Goal: Task Accomplishment & Management: Manage account settings

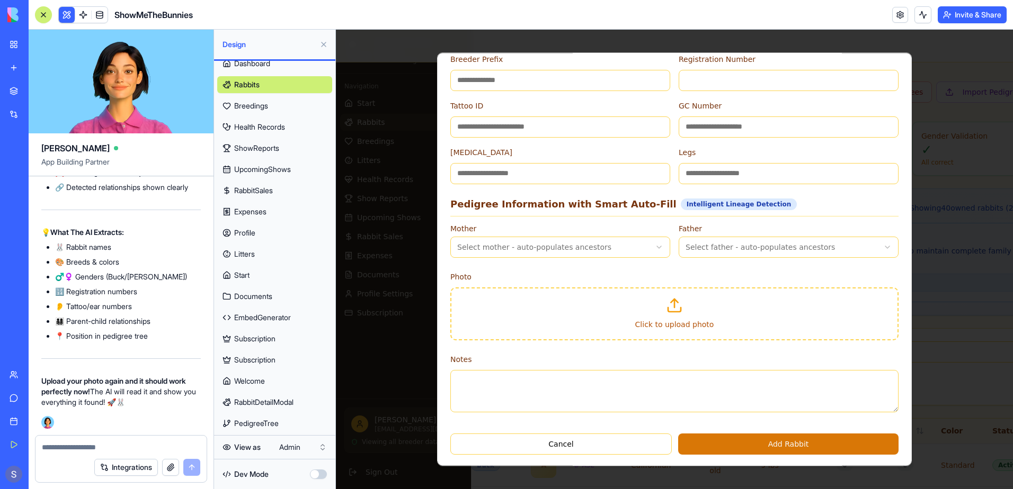
scroll to position [389, 0]
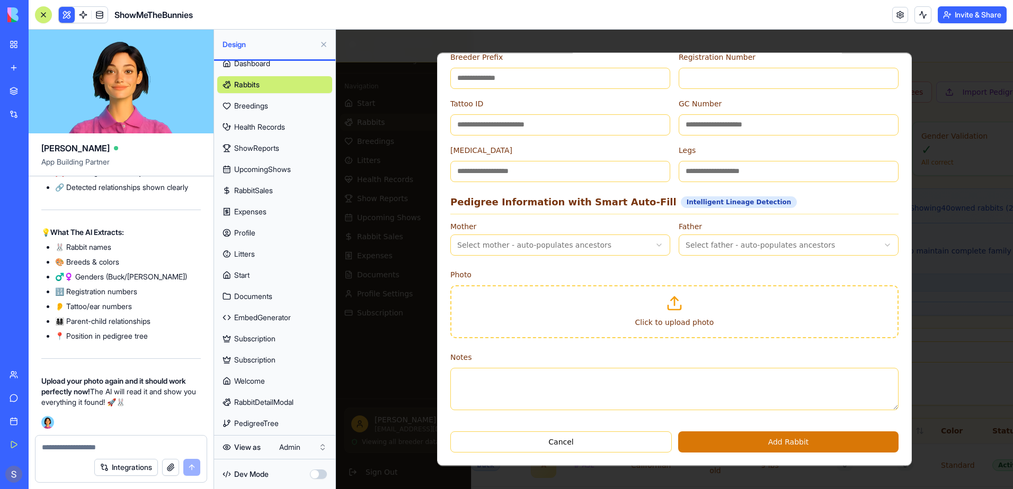
click at [664, 321] on label "Click to upload photo" at bounding box center [674, 322] width 79 height 8
click at [336, 30] on input "Click to upload photo" at bounding box center [336, 30] width 0 height 0
click at [673, 318] on label "Click to upload photo" at bounding box center [674, 322] width 79 height 8
click at [336, 30] on input "Click to upload photo" at bounding box center [336, 30] width 0 height 0
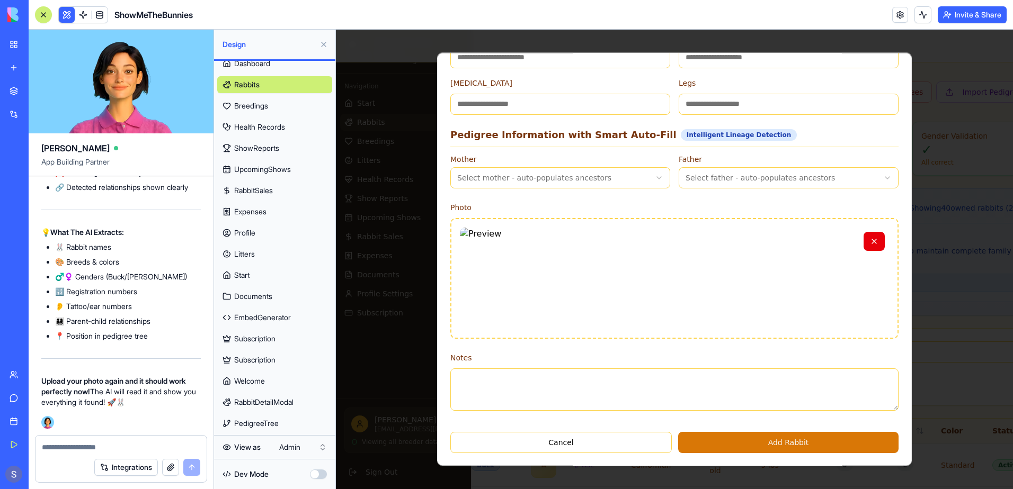
scroll to position [456, 0]
click at [774, 446] on button "Add Rabbit" at bounding box center [788, 442] width 220 height 21
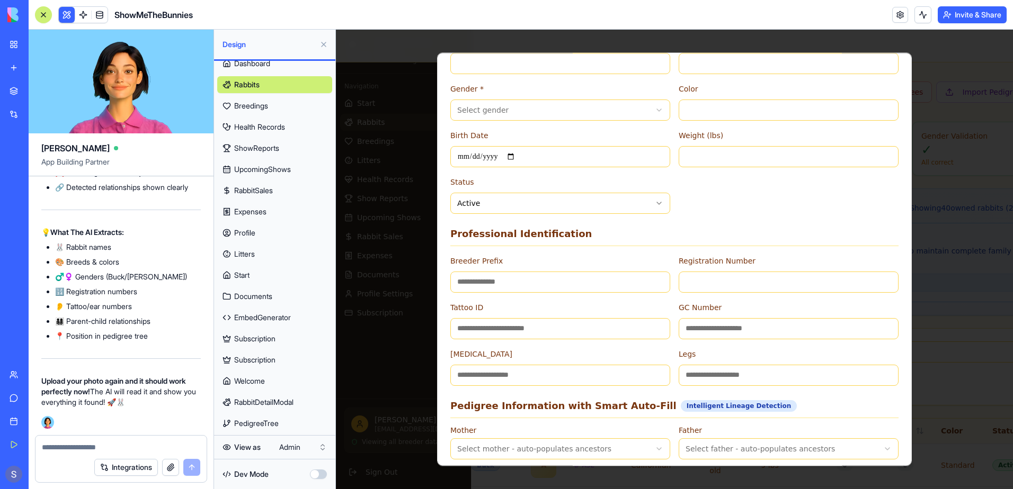
scroll to position [0, 0]
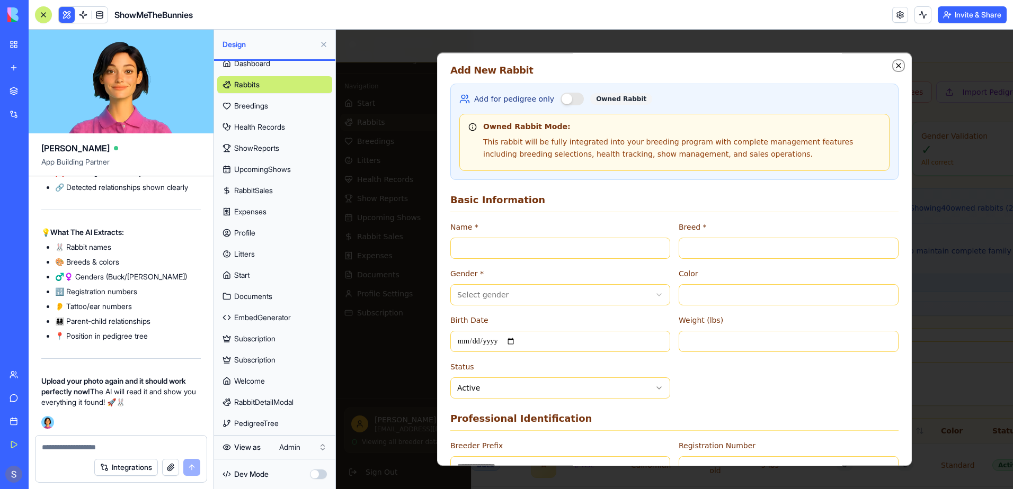
click at [894, 70] on icon "button" at bounding box center [898, 65] width 8 height 8
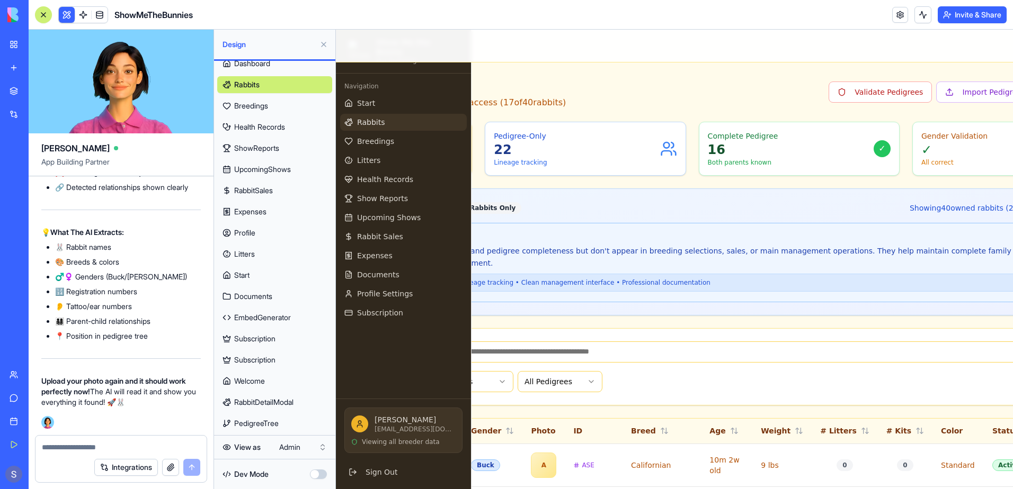
click at [711, 257] on p "These rabbits are used for lineage tracking and pedigree completeness but don't…" at bounding box center [699, 257] width 782 height 24
click at [936, 94] on button "Import Pedigrees" at bounding box center [985, 92] width 98 height 21
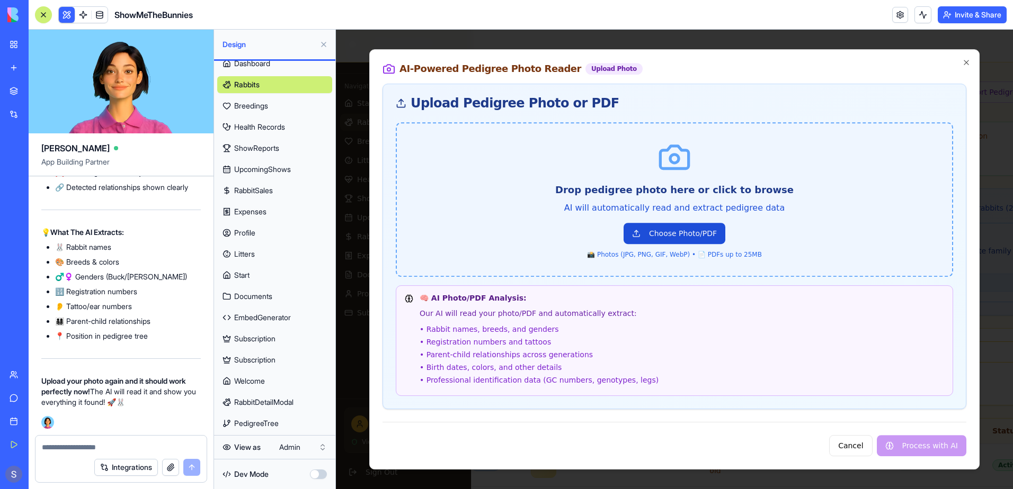
click at [649, 235] on button "Choose Photo/PDF" at bounding box center [674, 233] width 102 height 21
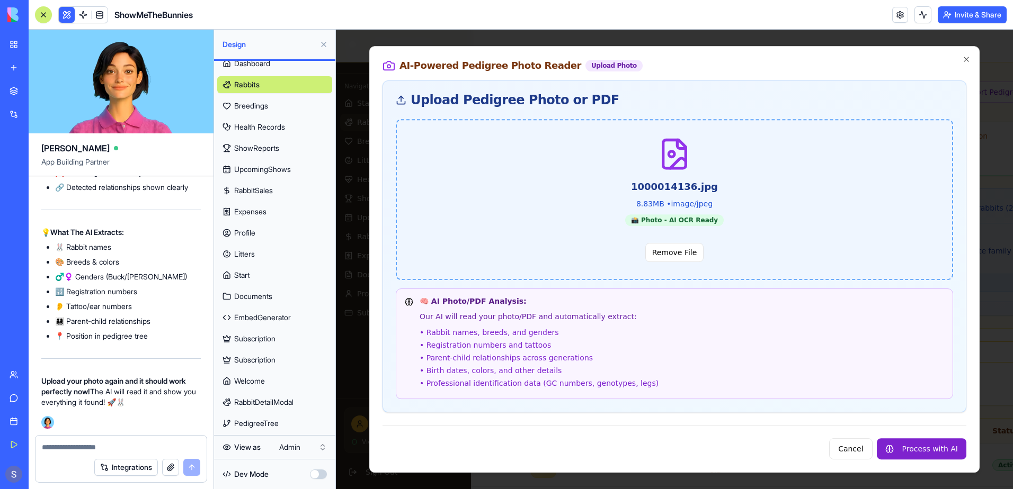
click at [927, 450] on button "Process with AI" at bounding box center [920, 448] width 89 height 21
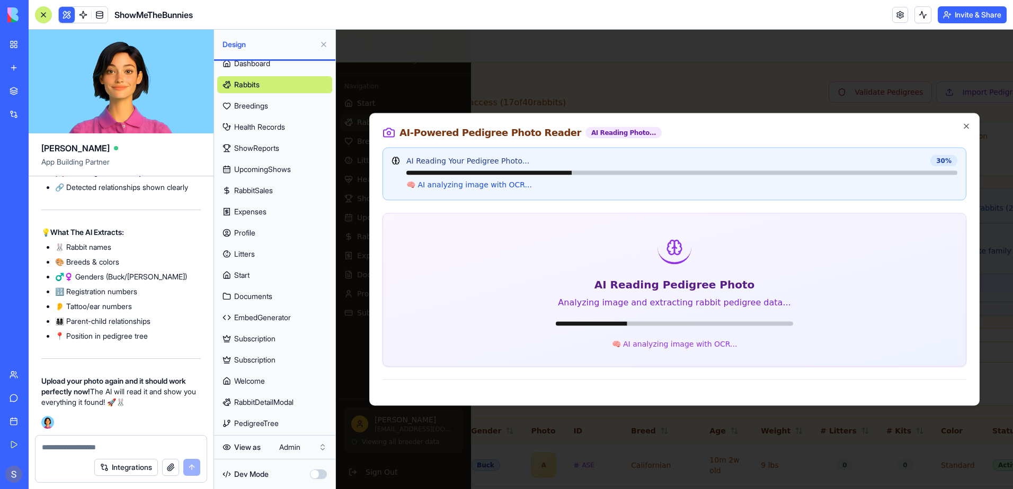
click at [66, 452] on textarea at bounding box center [121, 447] width 158 height 11
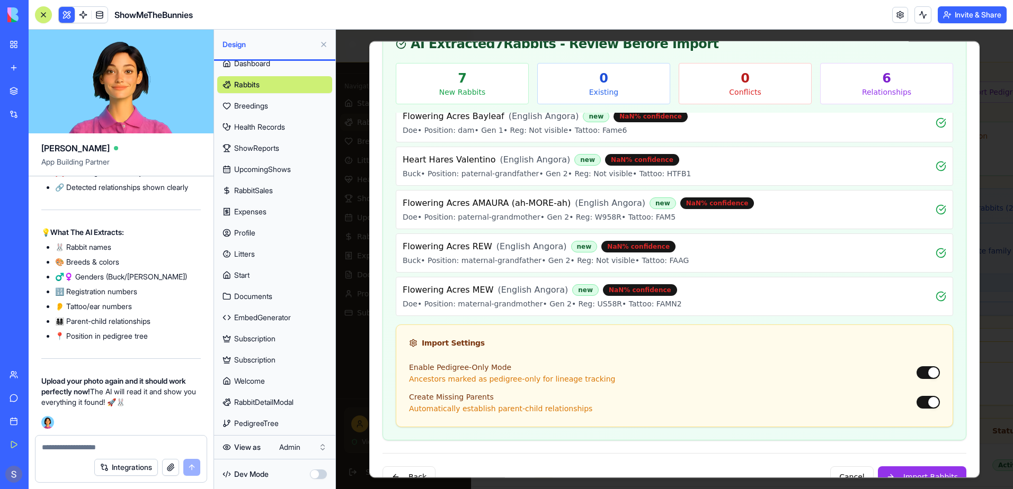
scroll to position [130, 0]
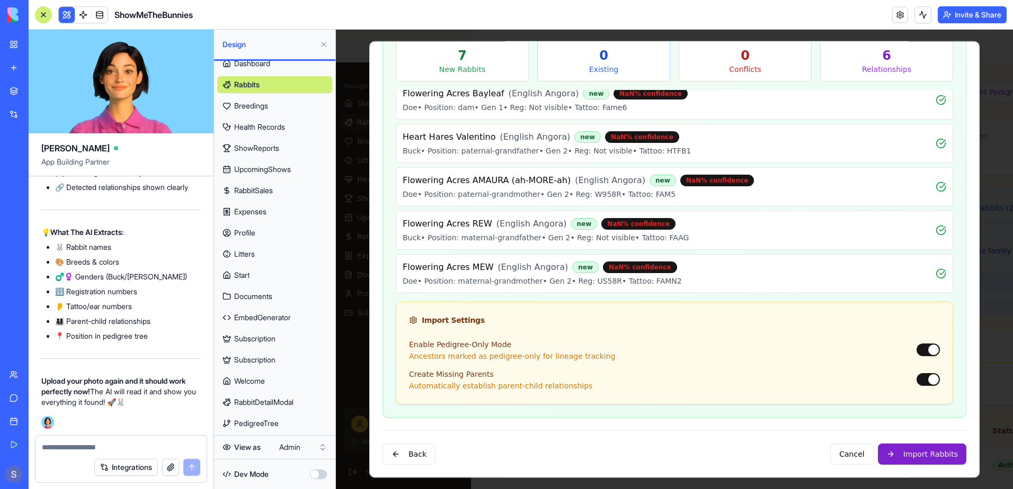
click at [913, 456] on button "Import Rabbits" at bounding box center [921, 454] width 88 height 21
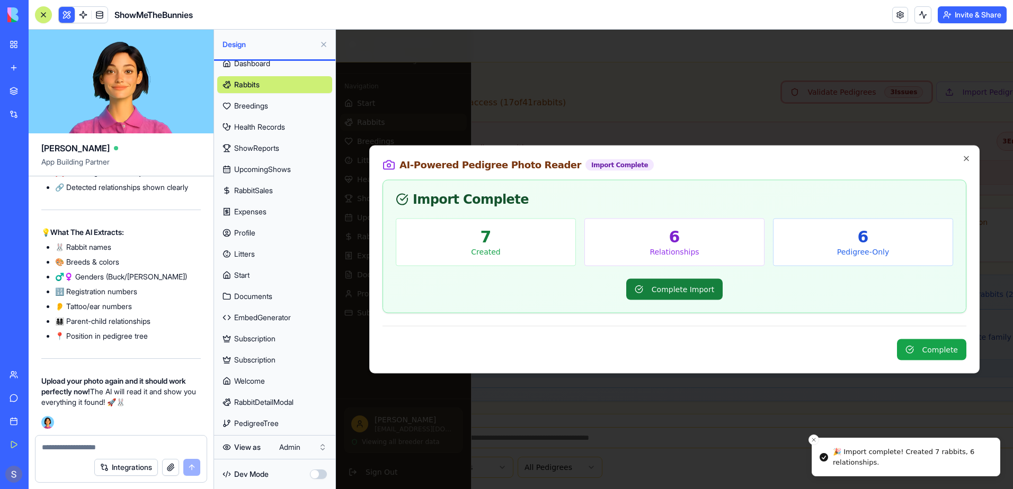
click at [659, 294] on button "Complete Import" at bounding box center [674, 289] width 96 height 21
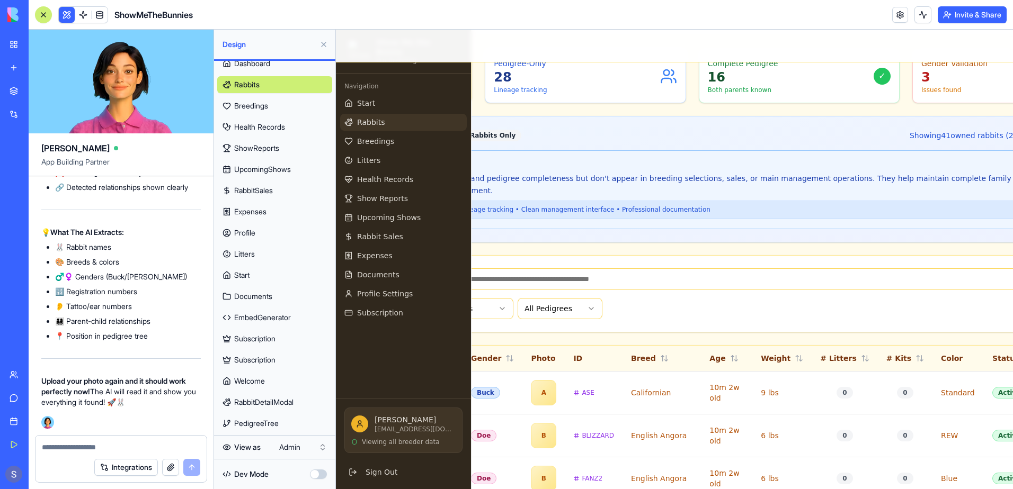
scroll to position [212, 213]
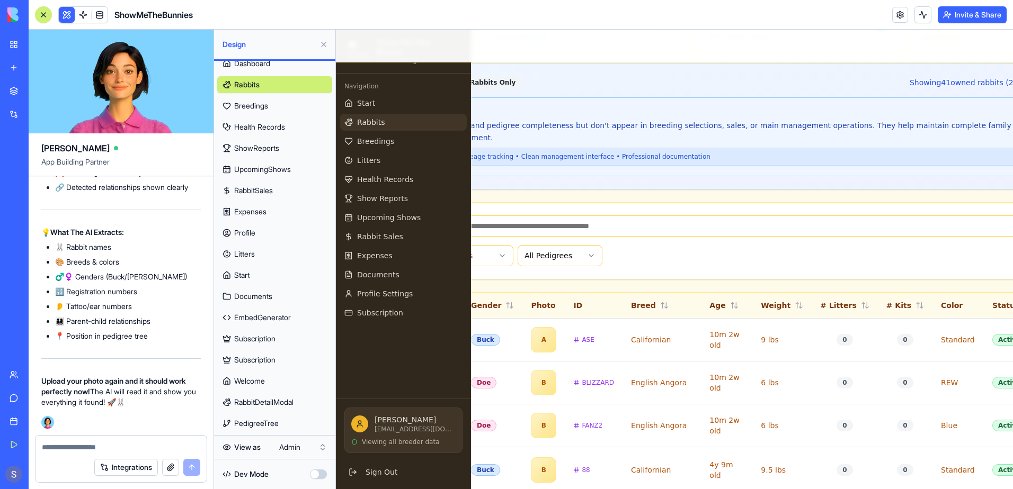
click at [322, 42] on button at bounding box center [323, 44] width 17 height 17
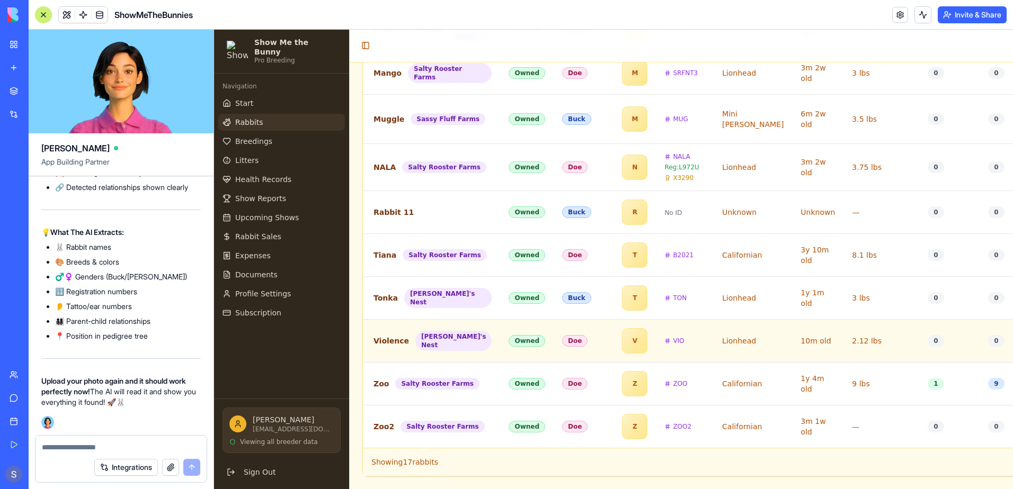
scroll to position [839, 0]
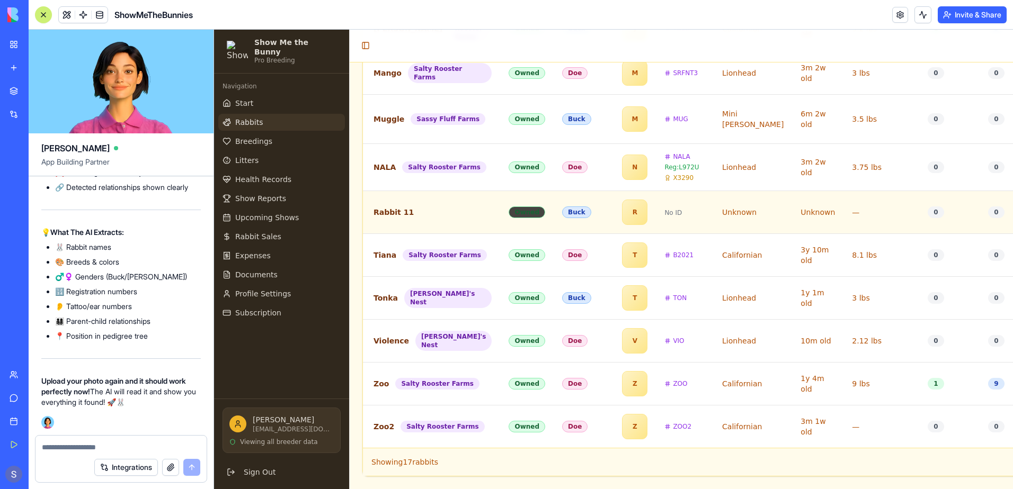
click at [508, 207] on div "Owned" at bounding box center [526, 213] width 37 height 12
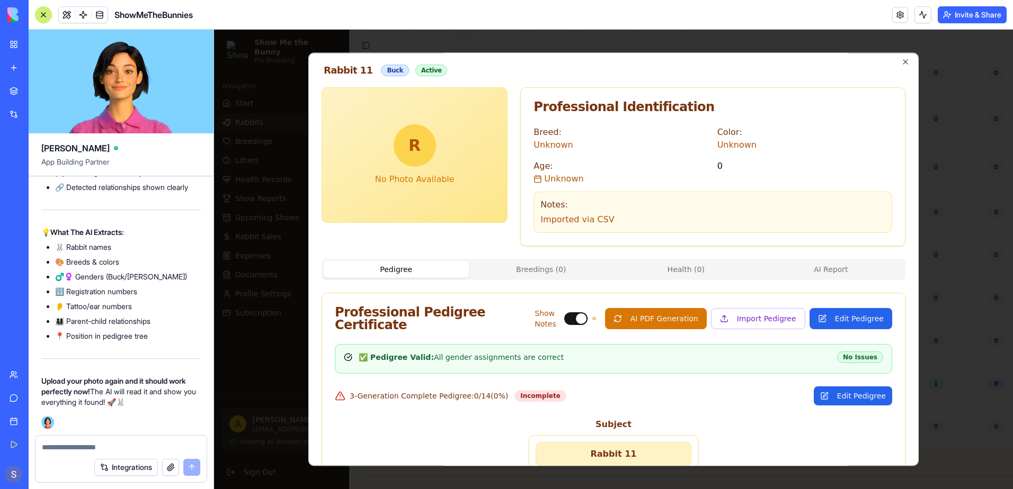
scroll to position [0, 0]
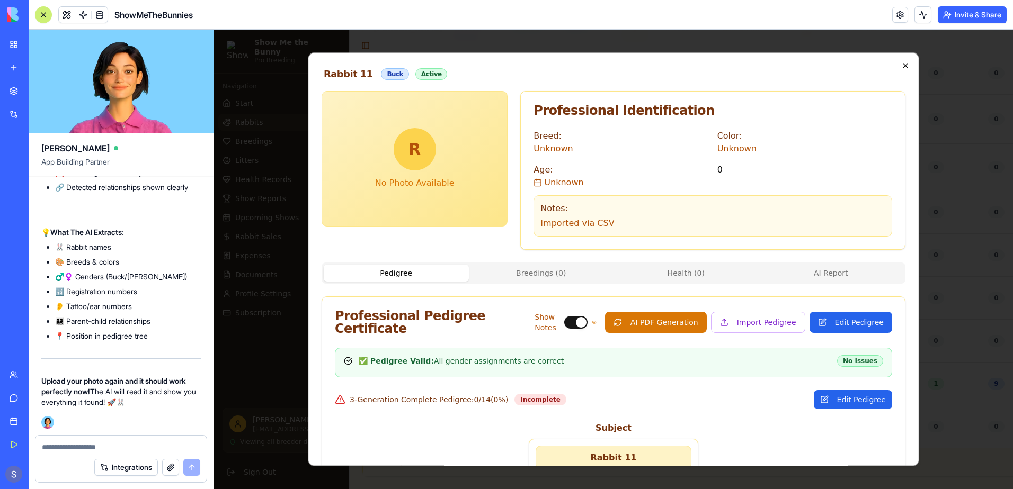
click at [901, 66] on icon "button" at bounding box center [905, 65] width 8 height 8
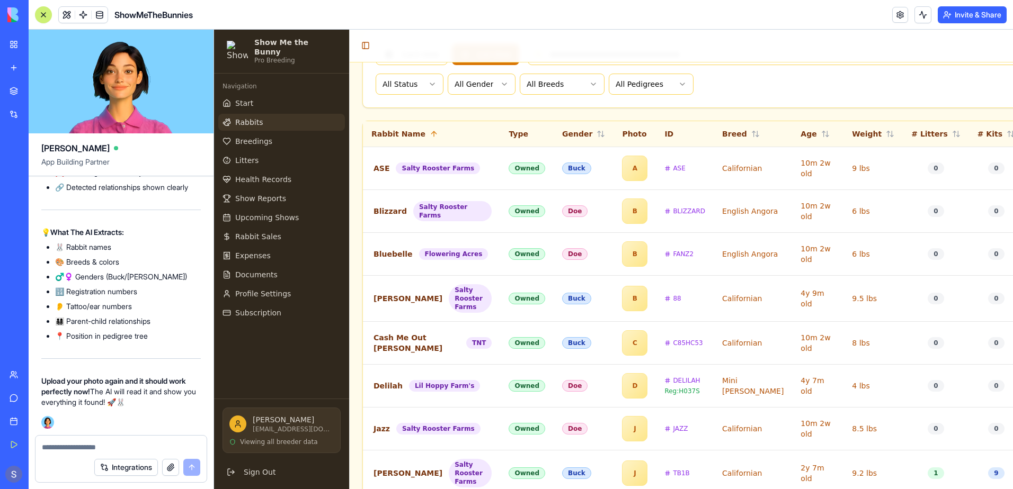
scroll to position [97, 0]
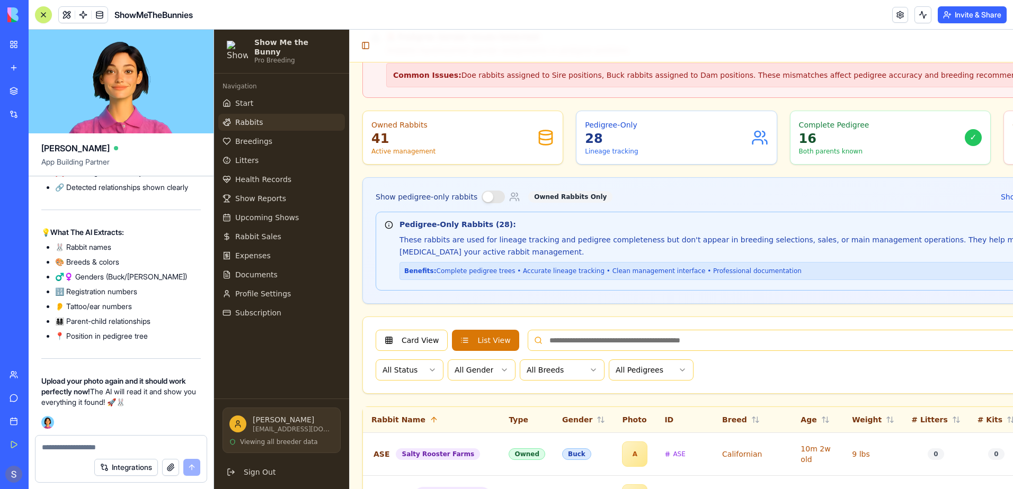
click at [488, 195] on button "Show pedigree-only rabbits" at bounding box center [492, 197] width 23 height 13
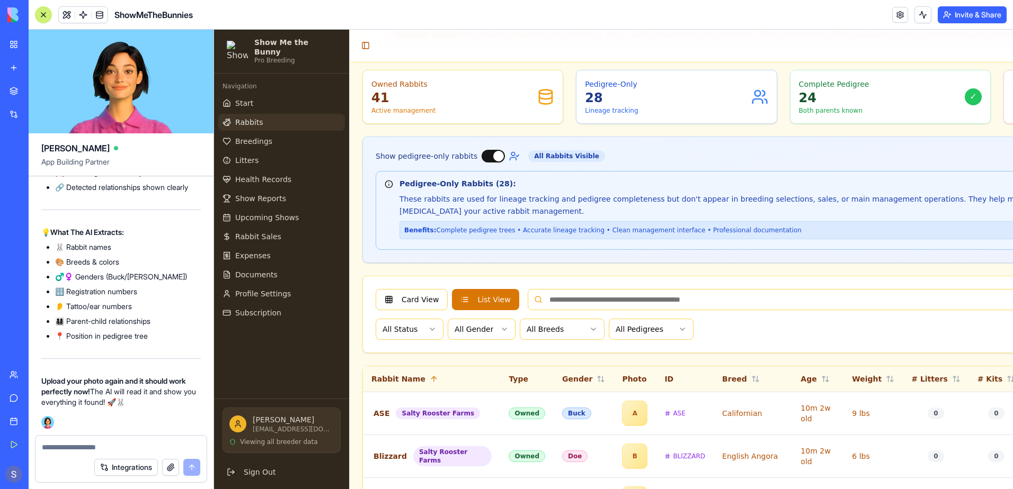
scroll to position [309, 0]
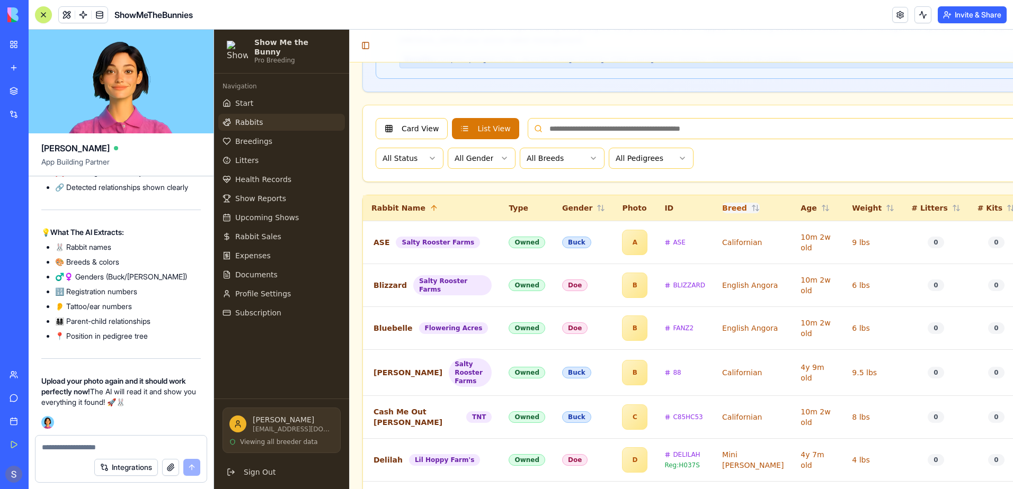
click at [722, 211] on button "Breed" at bounding box center [741, 208] width 38 height 11
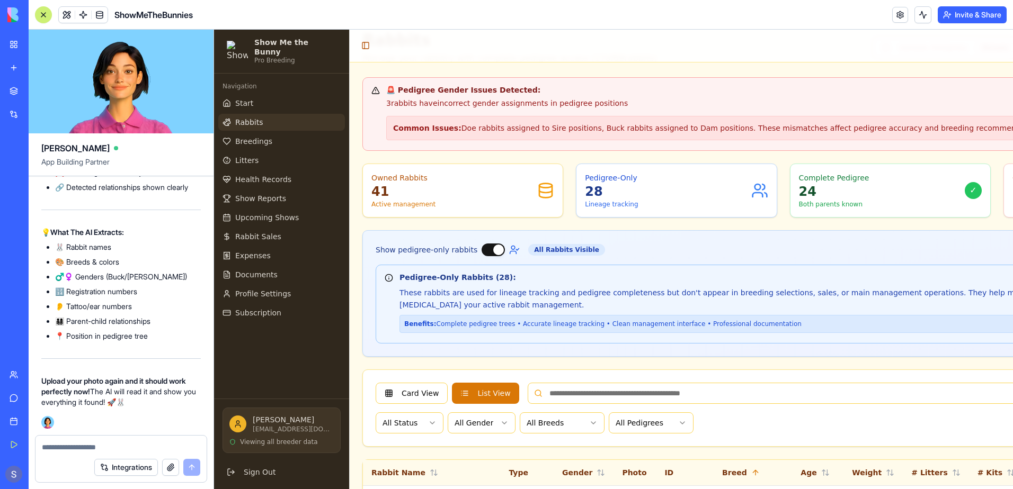
scroll to position [0, 0]
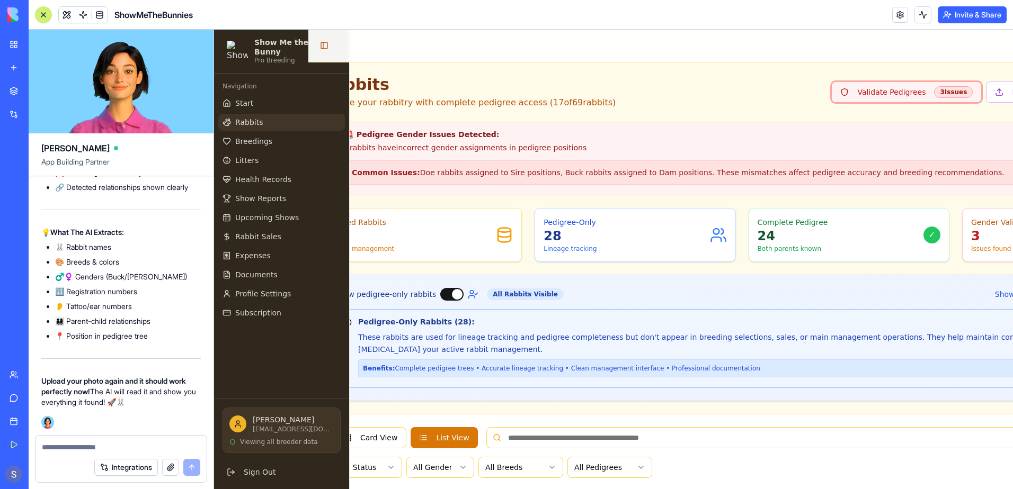
scroll to position [0, 99]
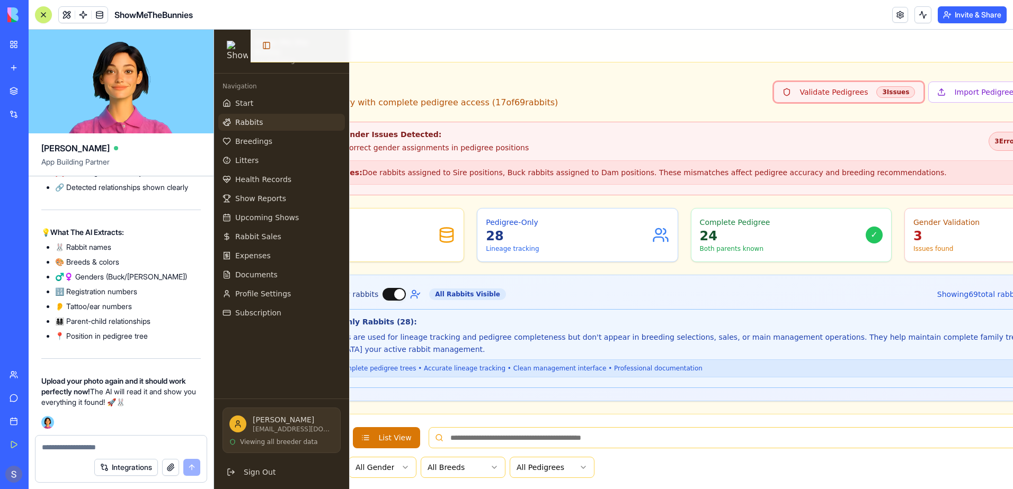
click at [876, 92] on div "3 Issue s" at bounding box center [895, 92] width 39 height 12
click at [75, 449] on textarea at bounding box center [121, 447] width 158 height 11
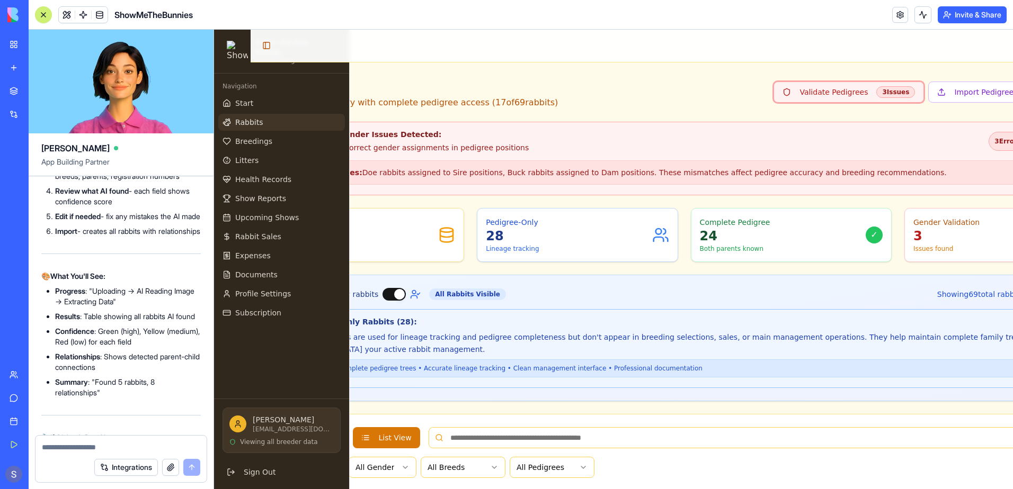
scroll to position [163133, 0]
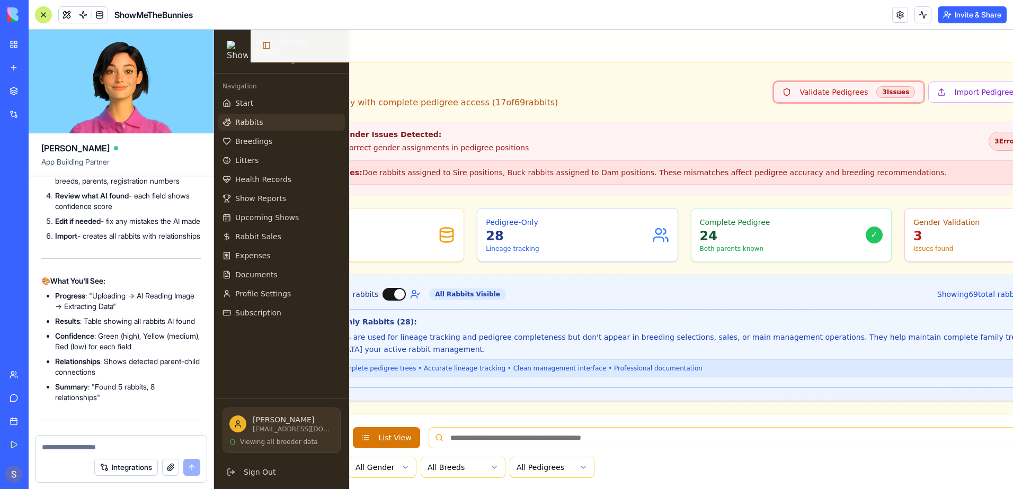
click at [58, 455] on div "Integrations" at bounding box center [120, 468] width 171 height 30
click at [87, 455] on div "Integrations" at bounding box center [120, 468] width 171 height 30
click at [67, 446] on textarea at bounding box center [121, 447] width 158 height 11
type textarea "**********"
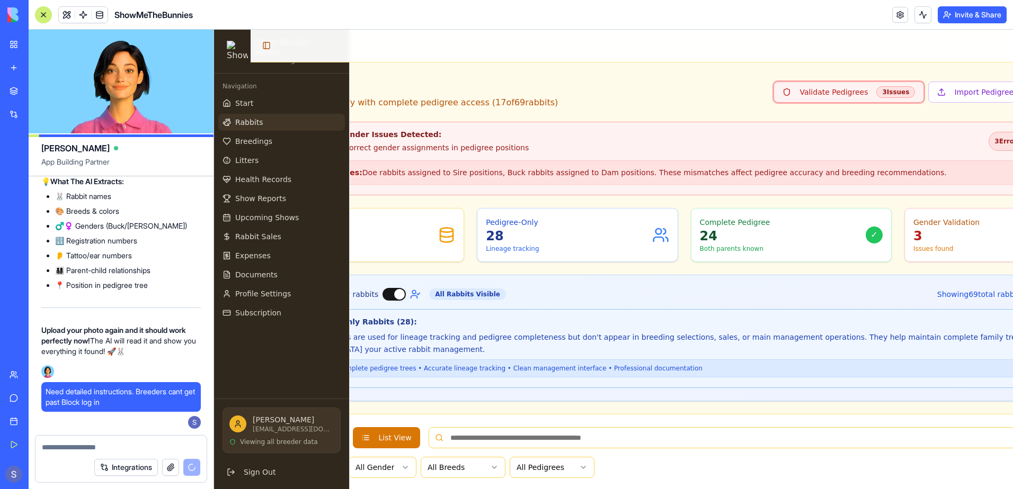
click at [262, 45] on button "Toggle Sidebar" at bounding box center [266, 45] width 15 height 15
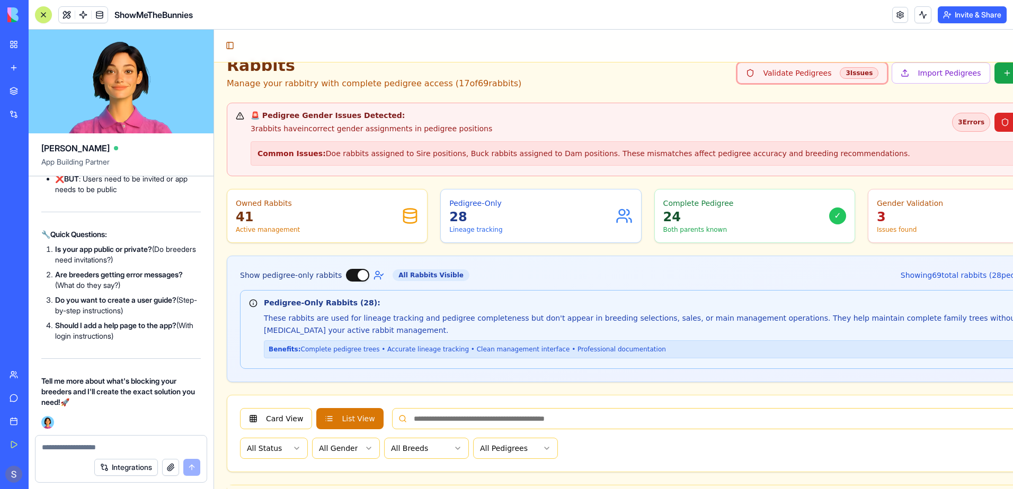
scroll to position [0, 0]
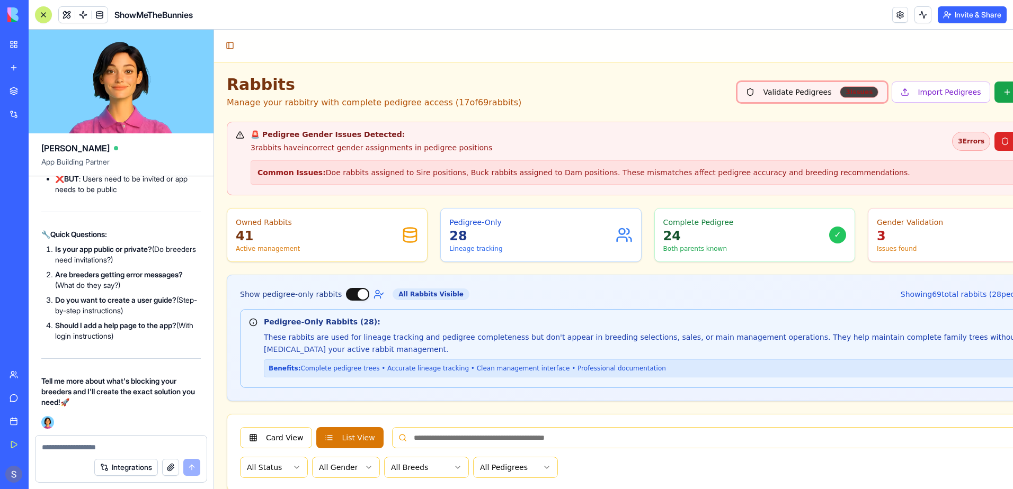
click at [839, 90] on div "3 Issue s" at bounding box center [858, 92] width 39 height 12
click at [903, 16] on link at bounding box center [900, 15] width 16 height 16
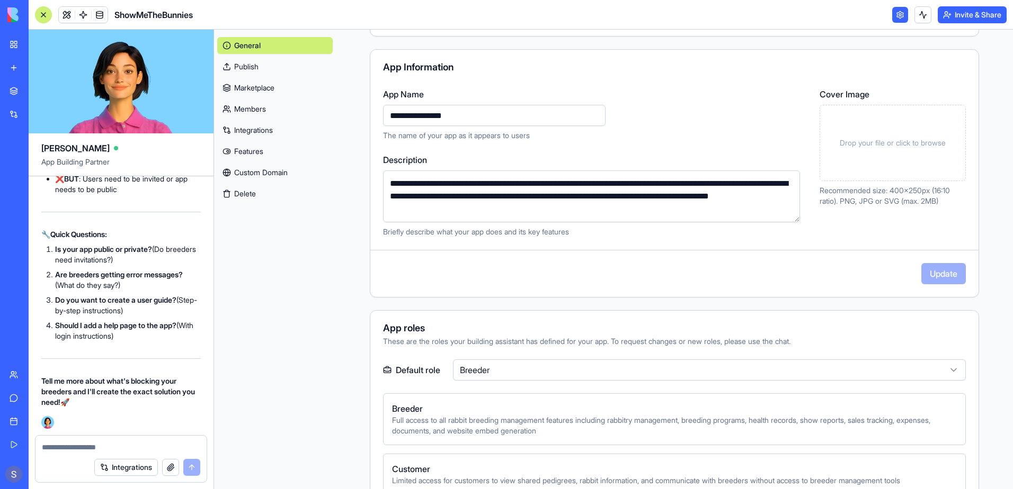
scroll to position [76, 0]
click at [239, 66] on link "Publish" at bounding box center [274, 66] width 115 height 17
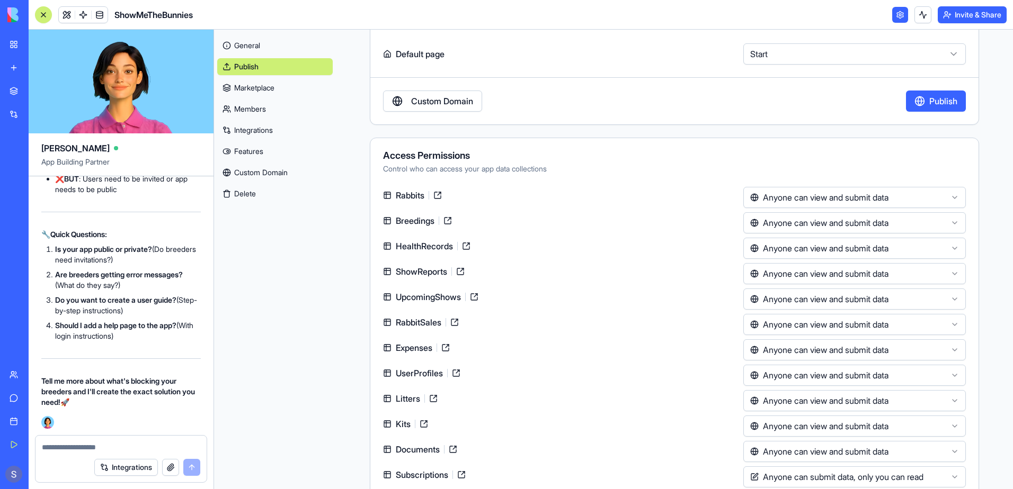
click at [919, 103] on button "Publish" at bounding box center [936, 101] width 60 height 21
click at [947, 200] on html "My Workspace New app Marketplace Integrations Recent PDF Viewer ShowMeTheBunnie…" at bounding box center [506, 244] width 1013 height 489
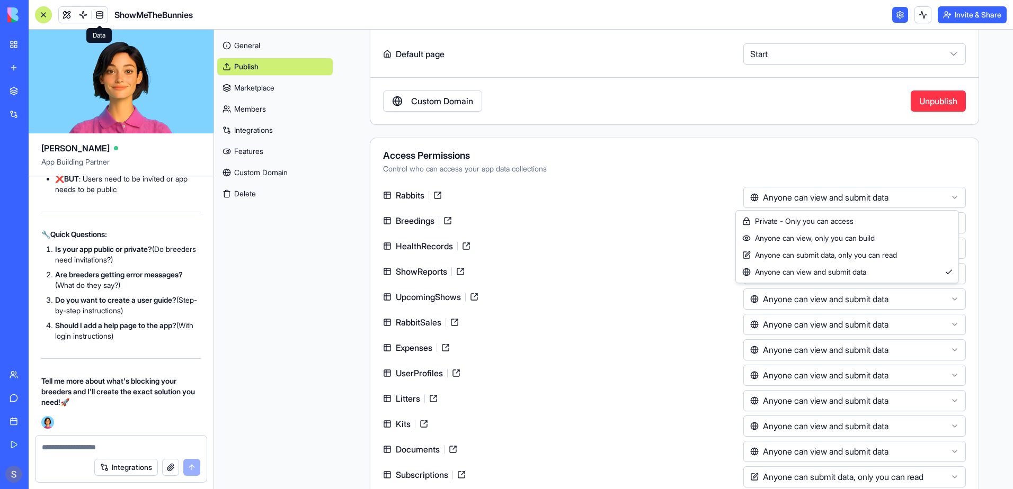
click at [945, 199] on html "My Workspace New app Marketplace Integrations Recent PDF Viewer ShowMeTheBunnie…" at bounding box center [506, 244] width 1013 height 489
click at [284, 174] on html "My Workspace New app Marketplace Integrations Recent PDF Viewer ShowMeTheBunnie…" at bounding box center [506, 244] width 1013 height 489
click at [279, 169] on link "Custom Domain" at bounding box center [274, 172] width 115 height 17
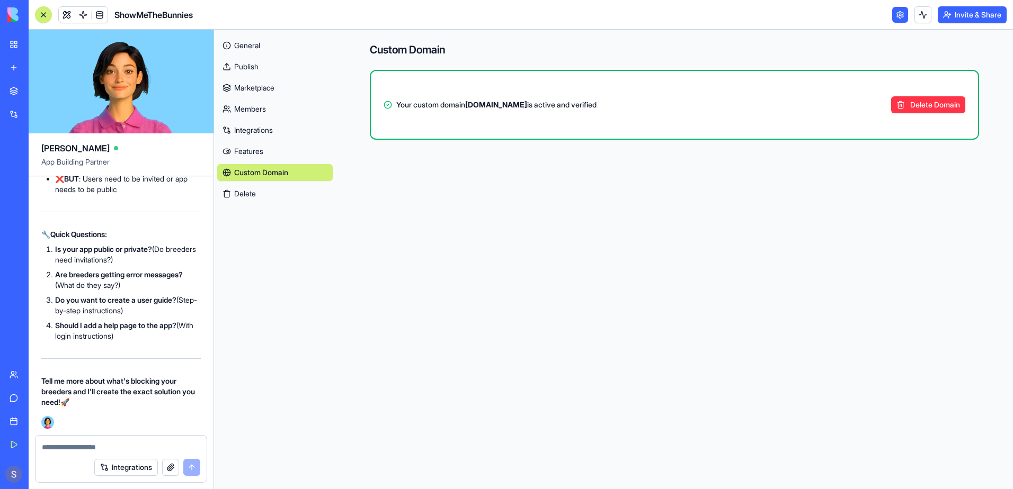
click at [248, 155] on link "Features" at bounding box center [274, 151] width 115 height 17
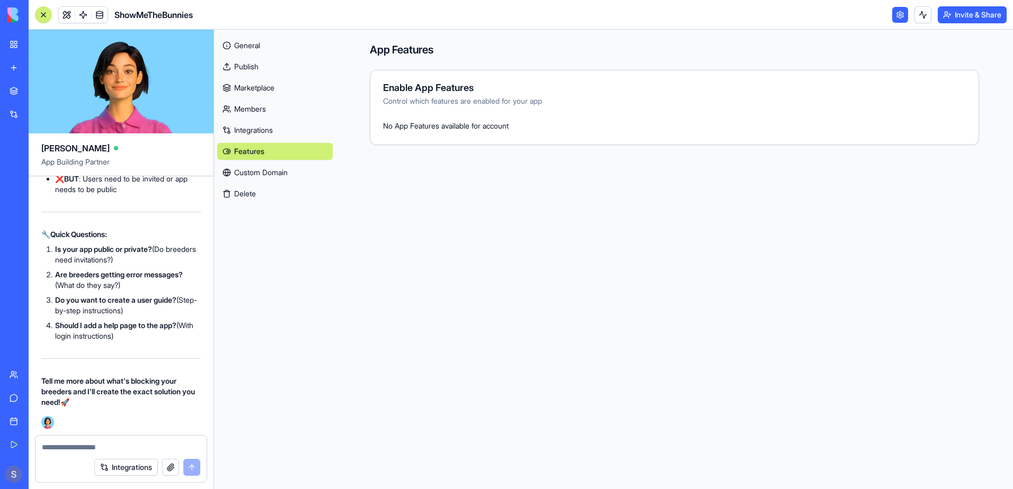
click at [252, 130] on link "Integrations" at bounding box center [274, 130] width 115 height 17
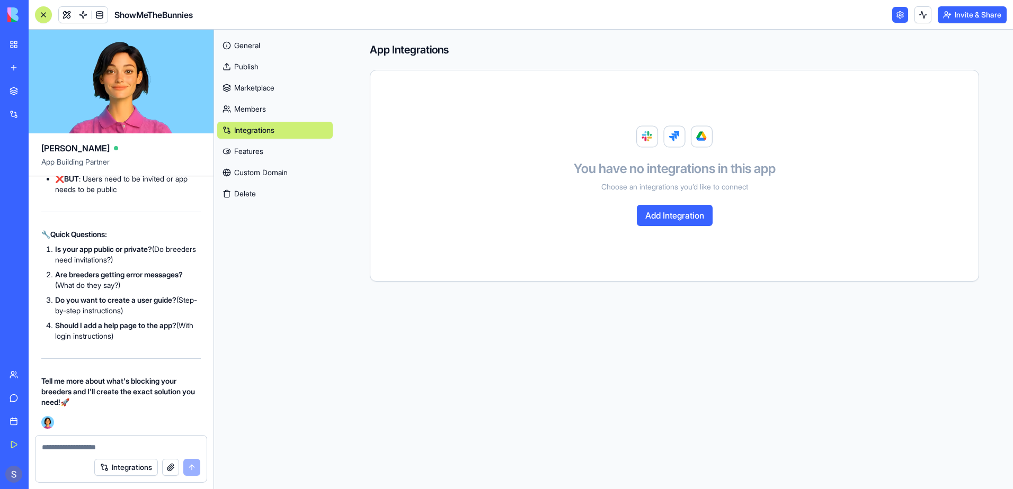
click at [255, 113] on link "Members" at bounding box center [274, 109] width 115 height 17
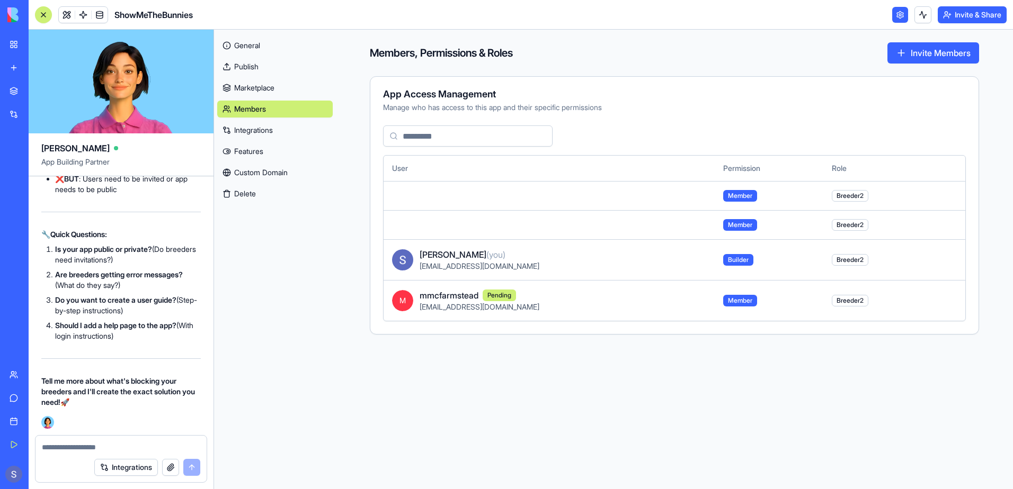
click at [837, 262] on span "Breeder2" at bounding box center [849, 260] width 37 height 12
click at [255, 70] on link "Publish" at bounding box center [274, 66] width 115 height 17
click at [257, 67] on link "Publish" at bounding box center [274, 66] width 115 height 17
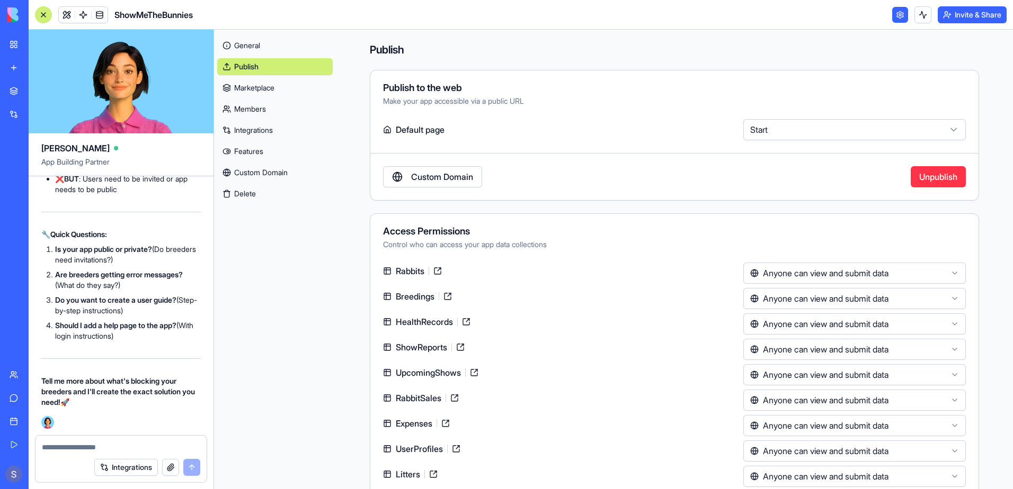
click at [899, 19] on link at bounding box center [900, 15] width 16 height 16
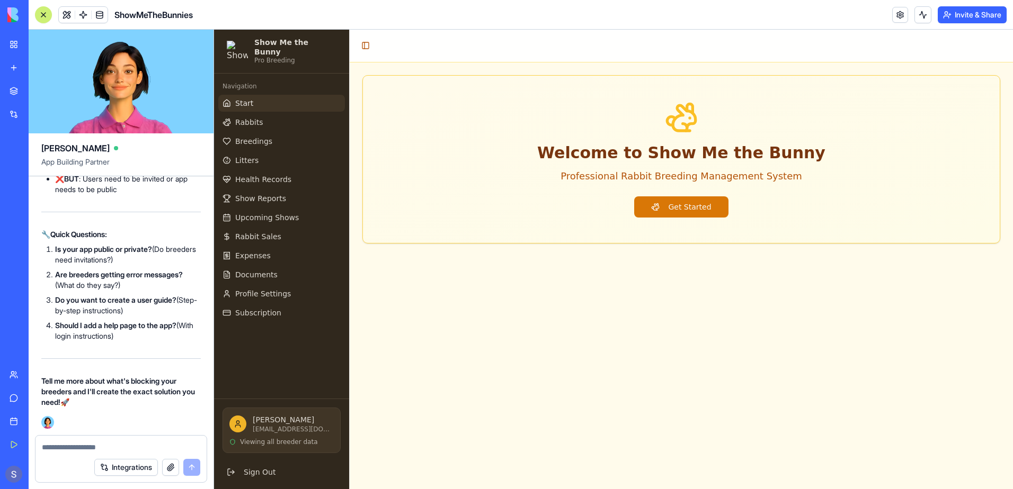
click at [62, 445] on textarea at bounding box center [121, 447] width 158 height 11
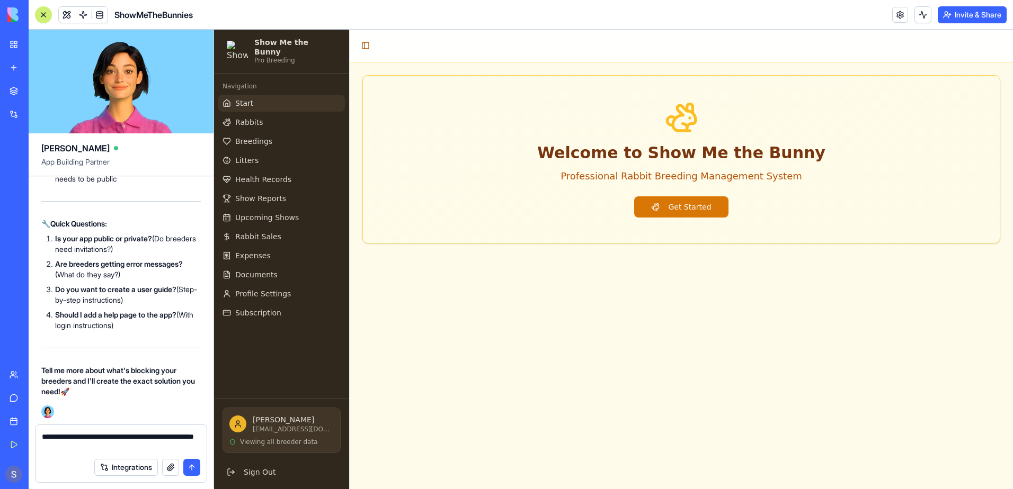
type textarea "**********"
click at [189, 472] on button "submit" at bounding box center [191, 467] width 17 height 17
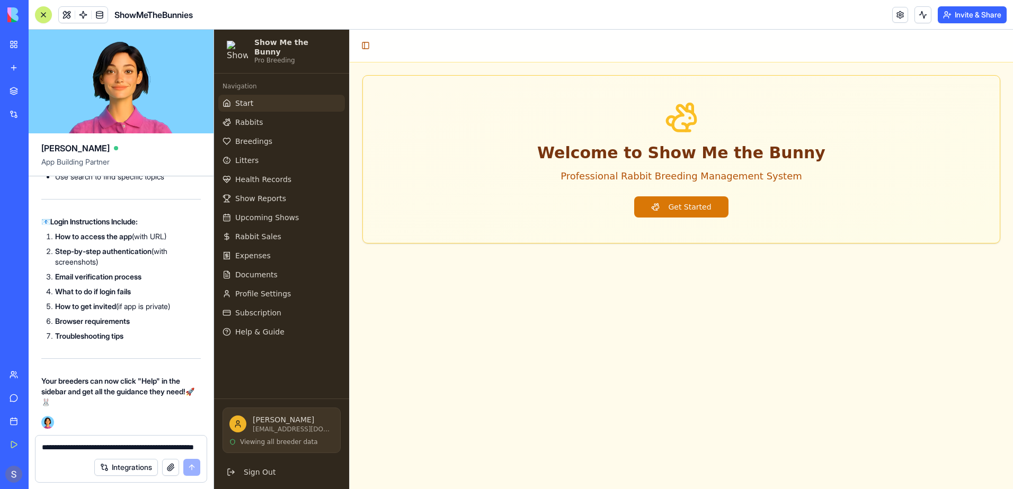
scroll to position [171814, 0]
click at [274, 329] on span "Help & Guide" at bounding box center [259, 332] width 49 height 11
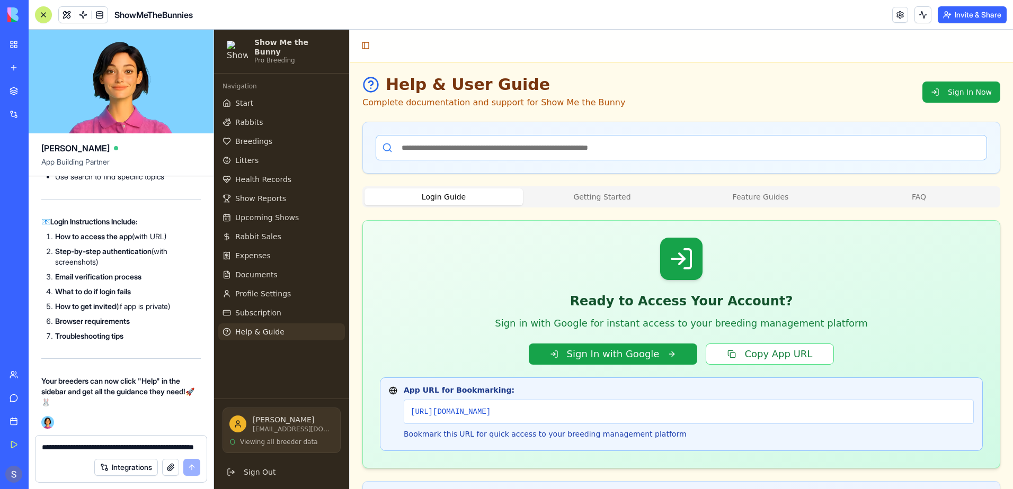
click at [979, 20] on button "Invite & Share" at bounding box center [971, 14] width 69 height 17
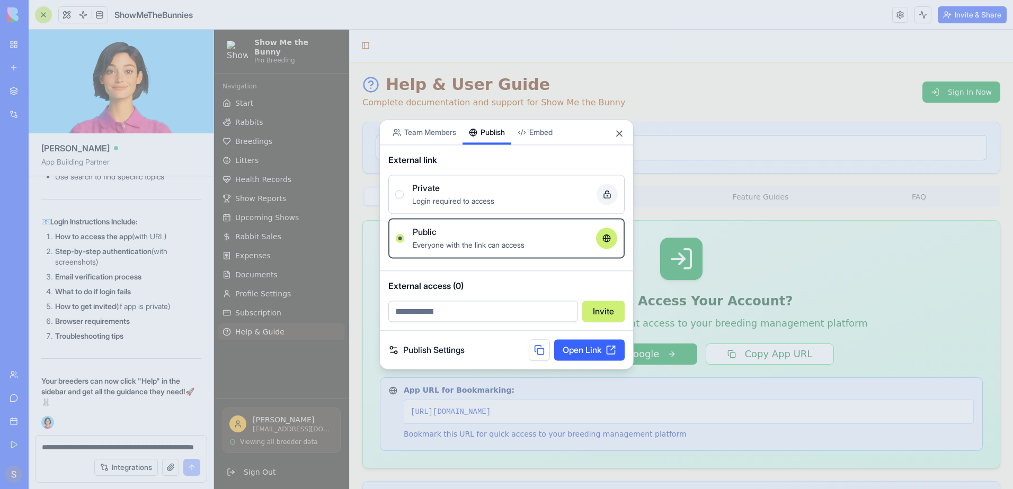
click at [488, 137] on button "Publish" at bounding box center [486, 132] width 49 height 25
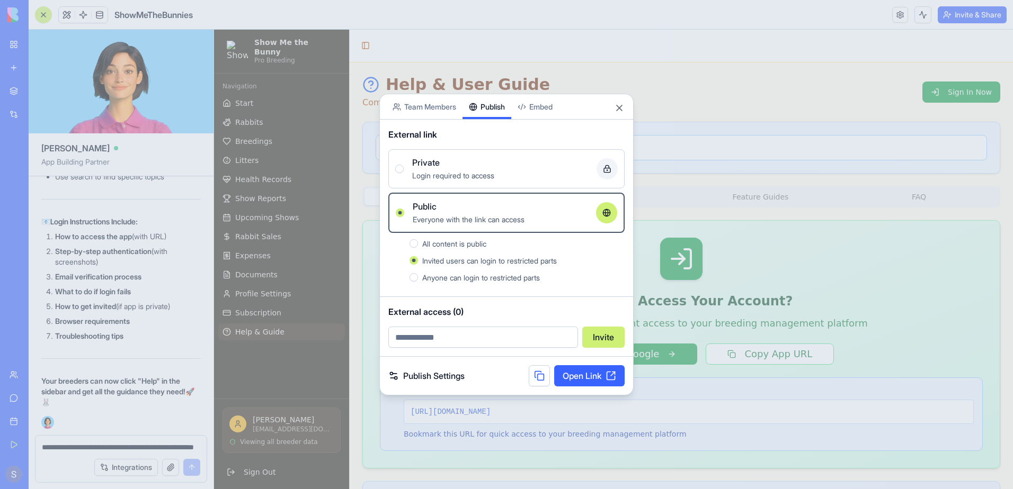
click at [414, 239] on div "All content is public" at bounding box center [516, 243] width 215 height 13
click at [414, 239] on button "All content is public" at bounding box center [413, 243] width 8 height 8
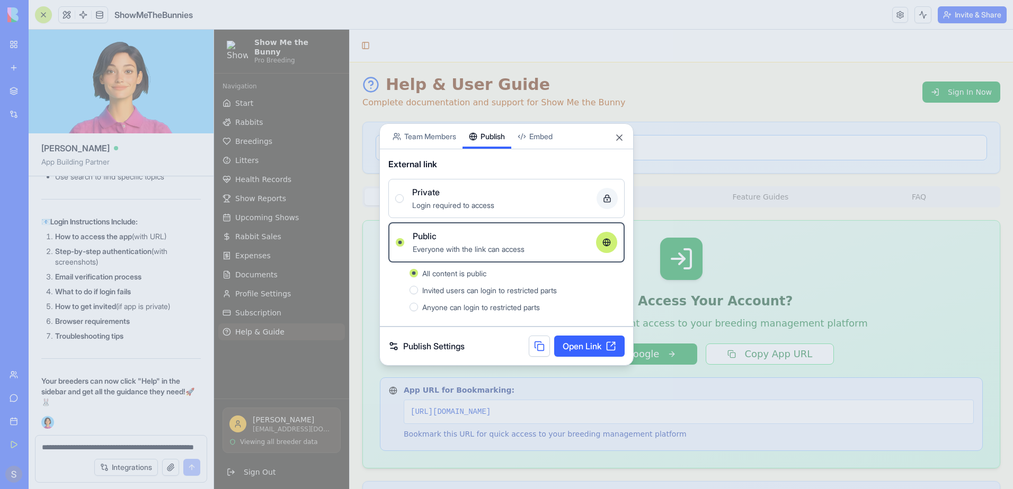
click at [577, 345] on link "Open Link" at bounding box center [589, 346] width 70 height 21
click at [447, 345] on link "Publish Settings" at bounding box center [426, 346] width 76 height 13
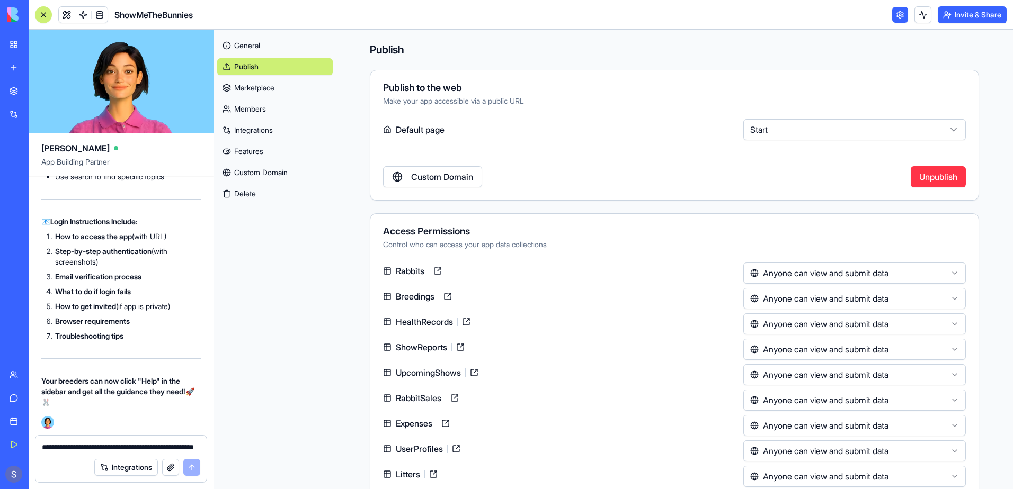
scroll to position [172661, 0]
click at [77, 445] on textarea "**********" at bounding box center [121, 447] width 158 height 11
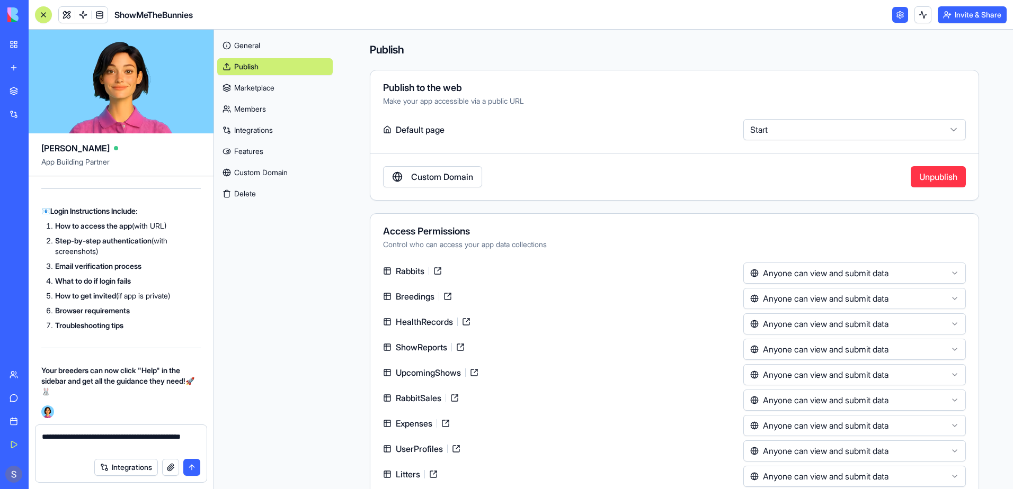
type textarea "**********"
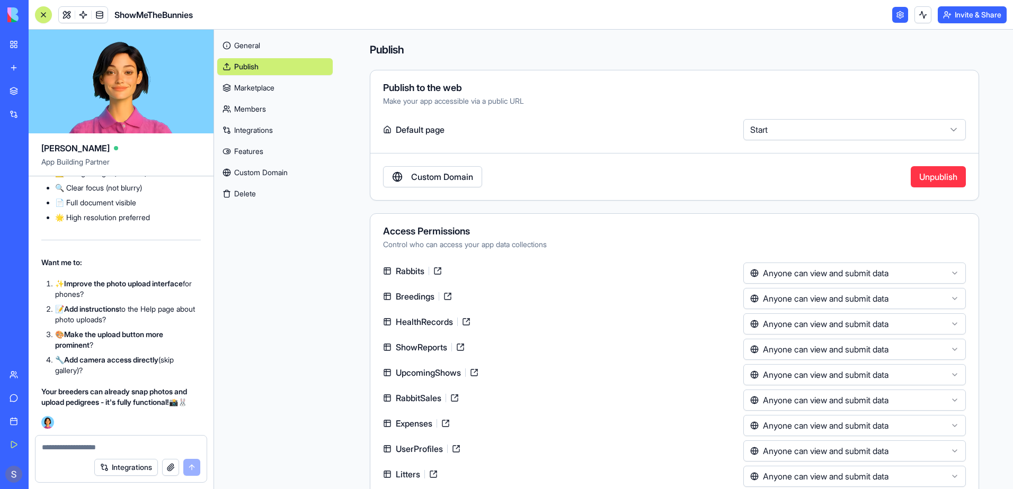
scroll to position [173943, 0]
click at [67, 443] on textarea at bounding box center [121, 447] width 158 height 11
type textarea "**********"
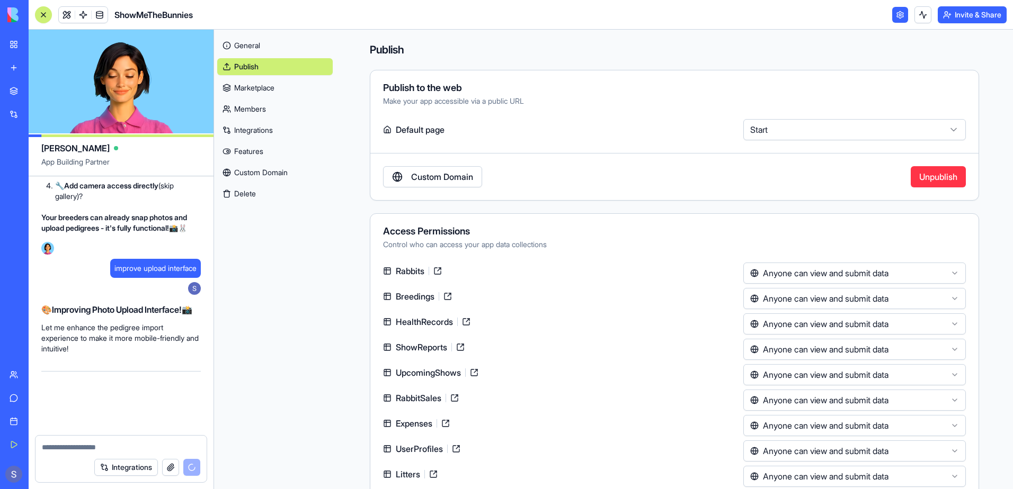
scroll to position [174118, 0]
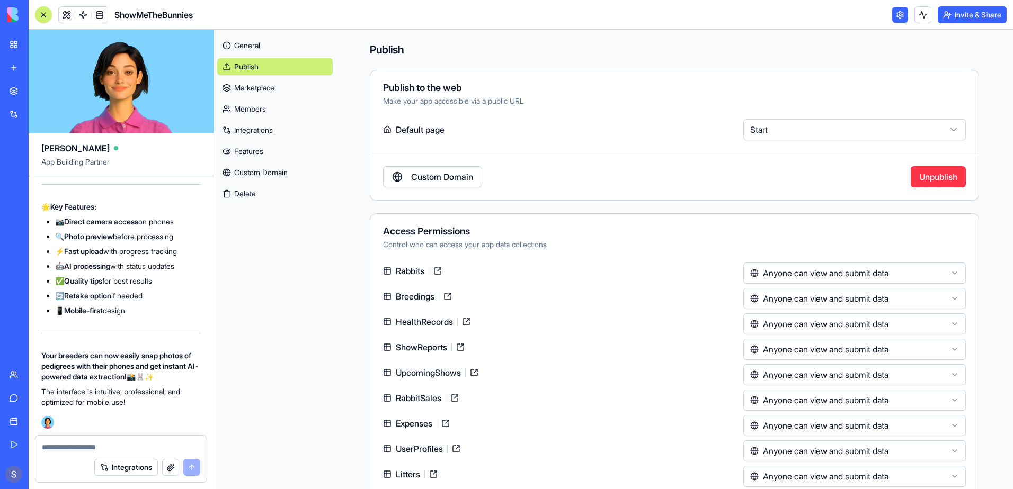
scroll to position [175442, 0]
